Goal: Information Seeking & Learning: Learn about a topic

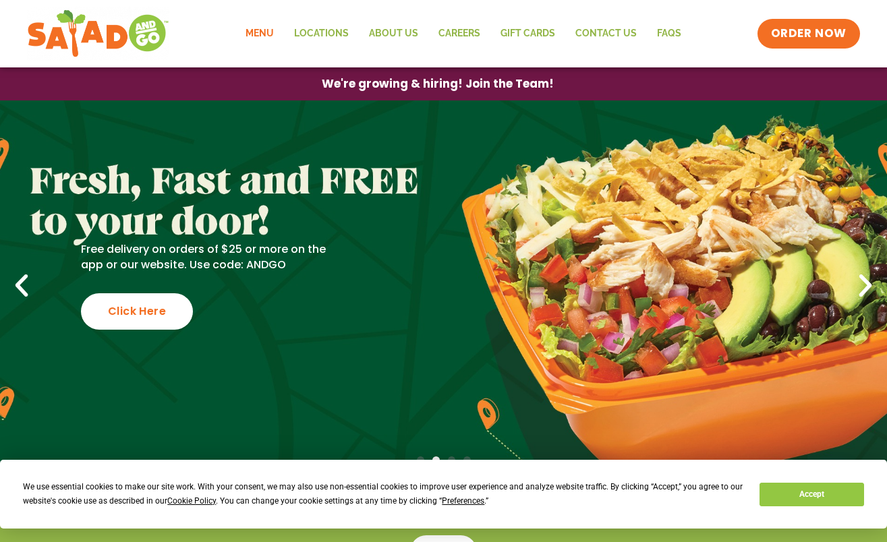
click at [269, 39] on link "Menu" at bounding box center [259, 33] width 49 height 31
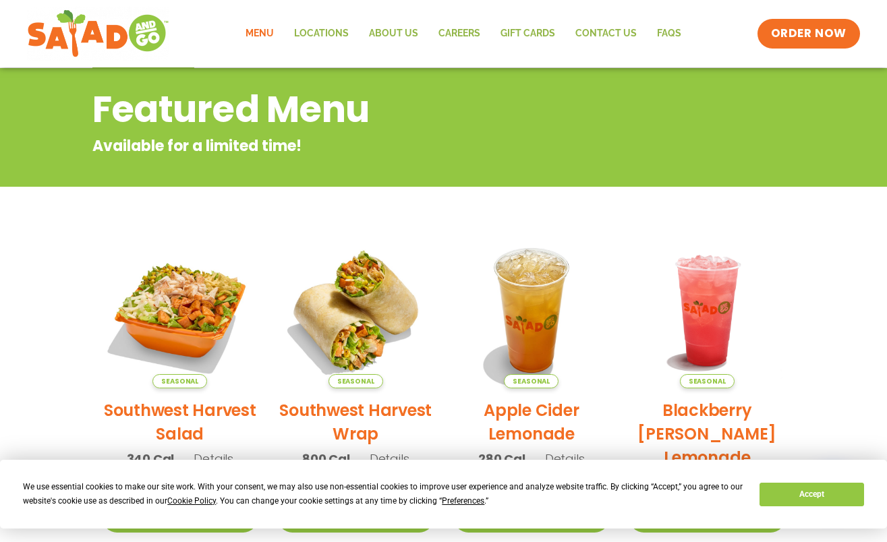
scroll to position [256, 0]
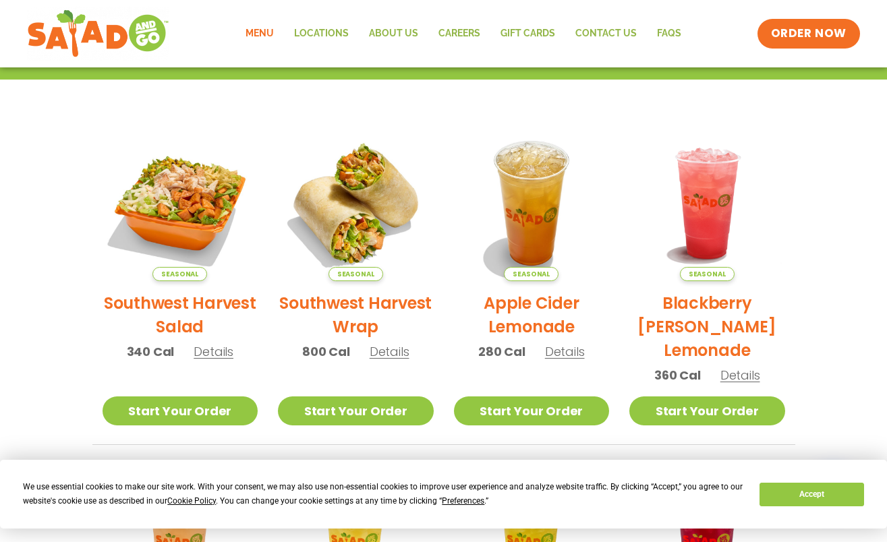
click at [225, 354] on span "Details" at bounding box center [214, 351] width 40 height 17
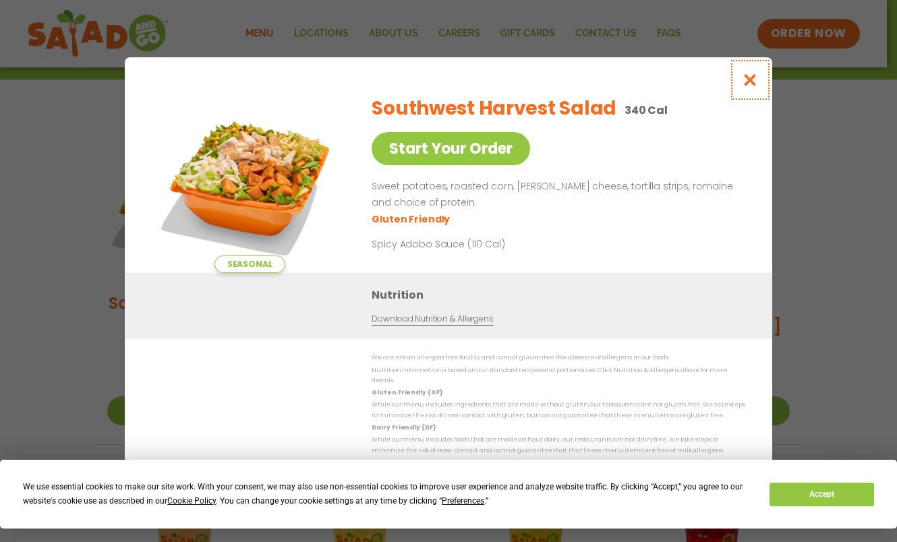
click at [752, 84] on icon "Close modal" at bounding box center [750, 80] width 17 height 14
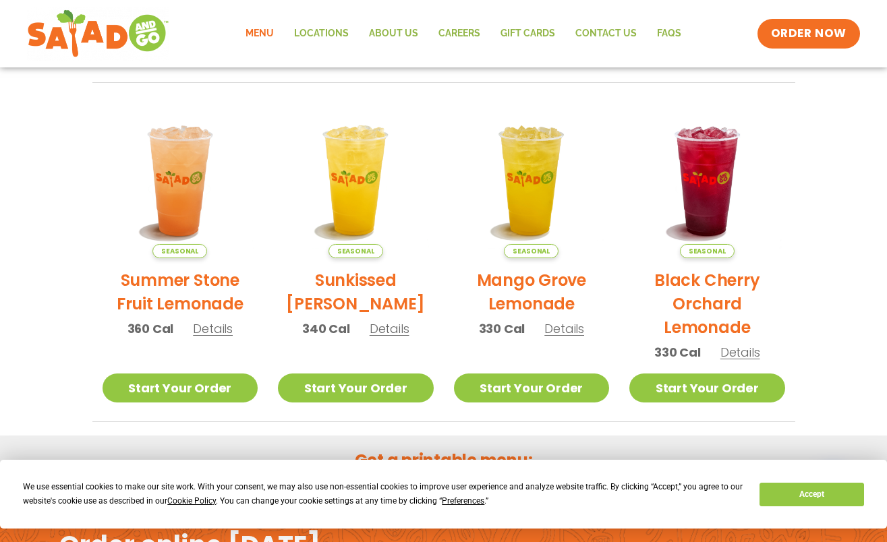
scroll to position [795, 0]
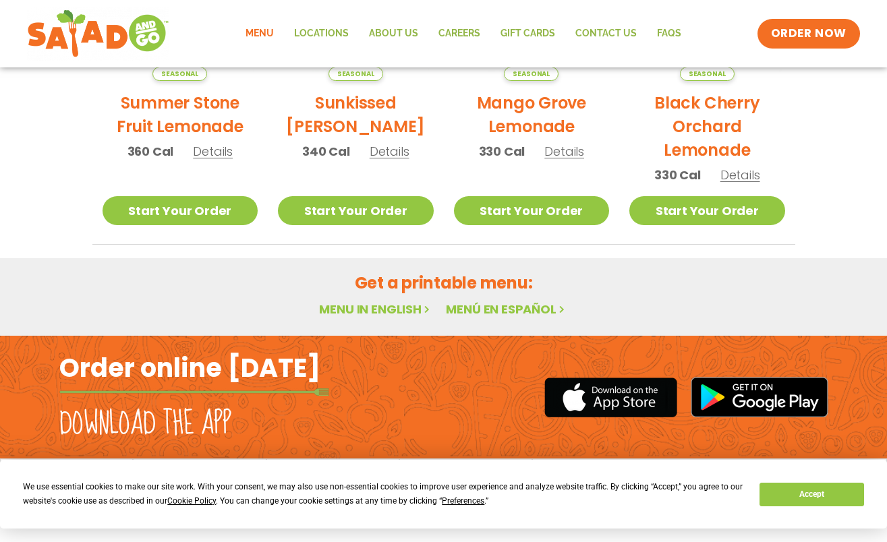
click at [393, 310] on link "Menu in English" at bounding box center [375, 309] width 113 height 17
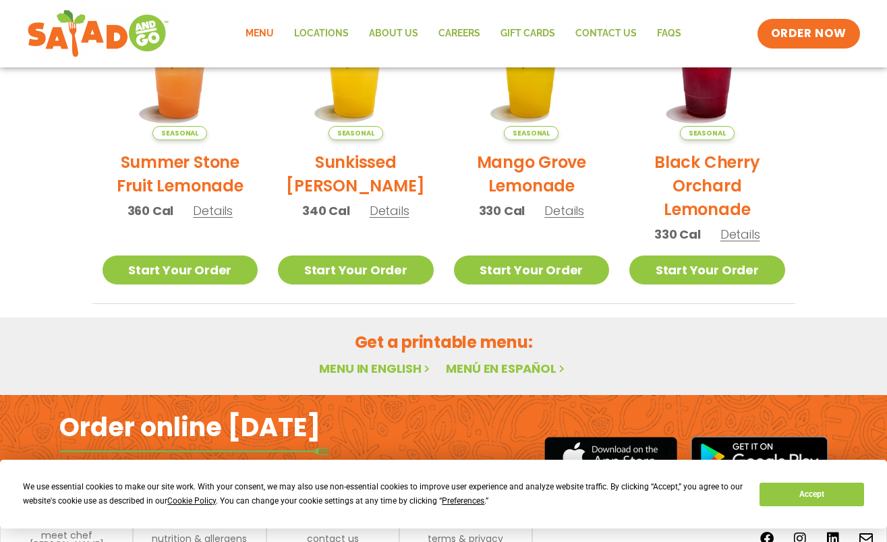
scroll to position [795, 0]
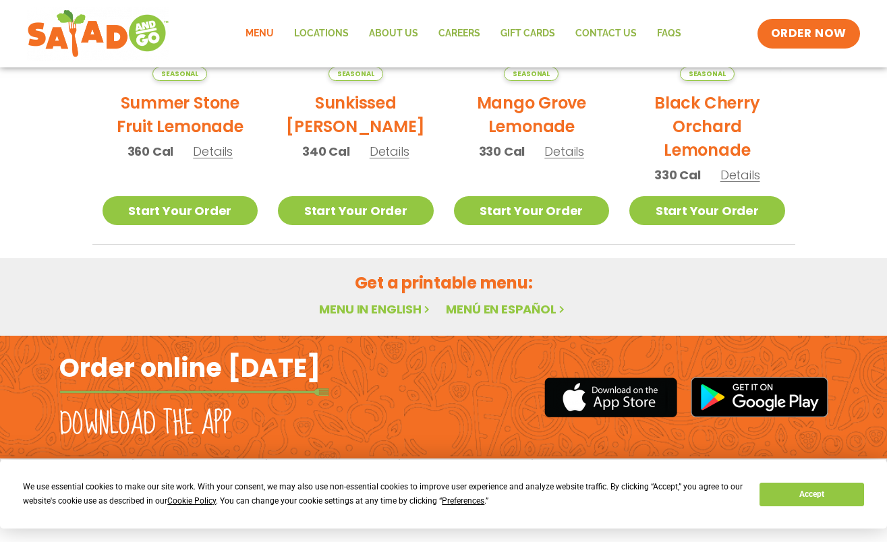
click at [275, 32] on link "Menu" at bounding box center [259, 33] width 49 height 31
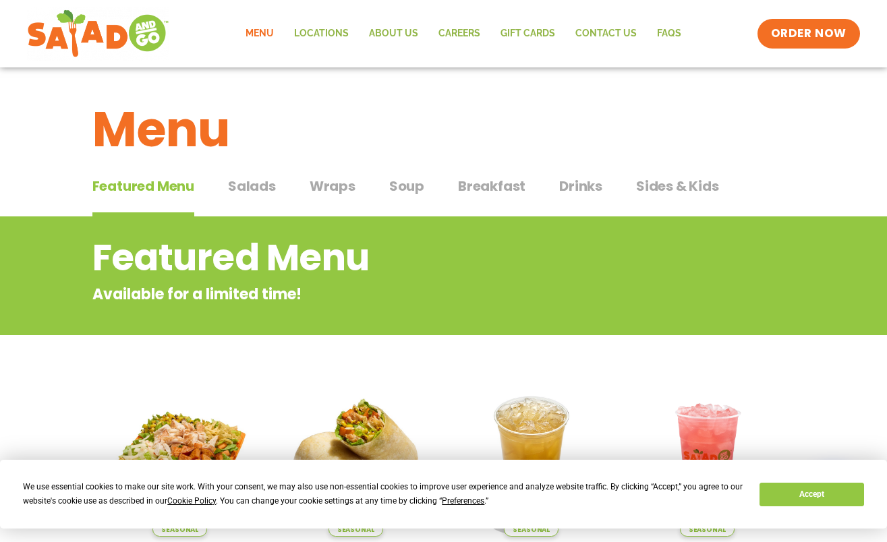
click at [273, 187] on span "Salads" at bounding box center [252, 186] width 48 height 20
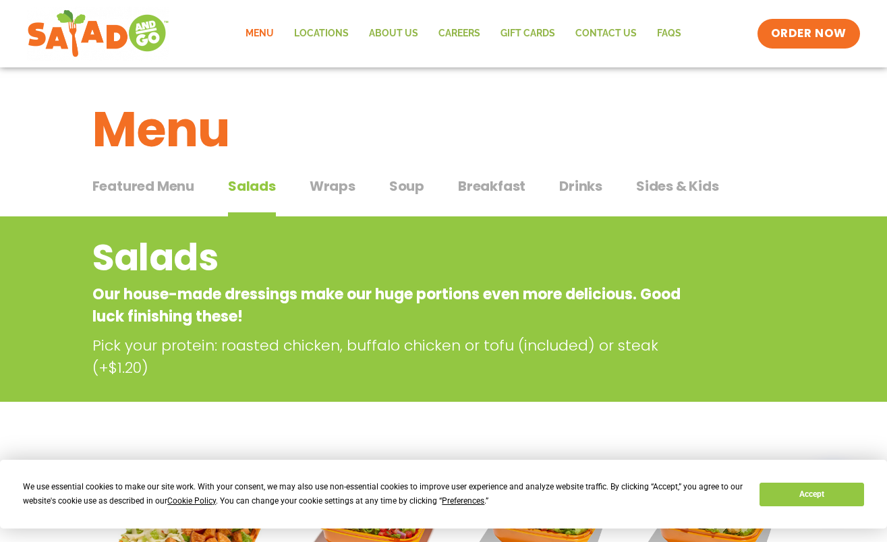
click at [573, 186] on span "Drinks" at bounding box center [580, 186] width 43 height 20
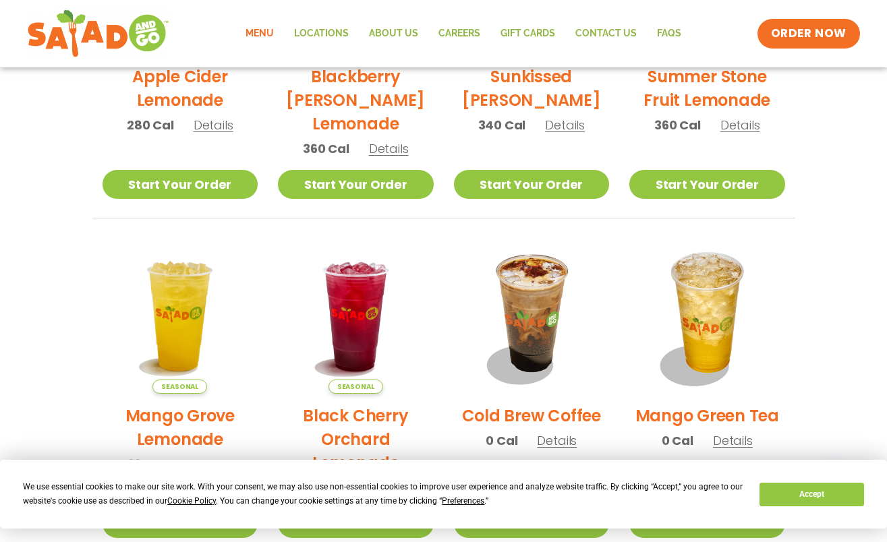
scroll to position [495, 0]
